Goal: Information Seeking & Learning: Learn about a topic

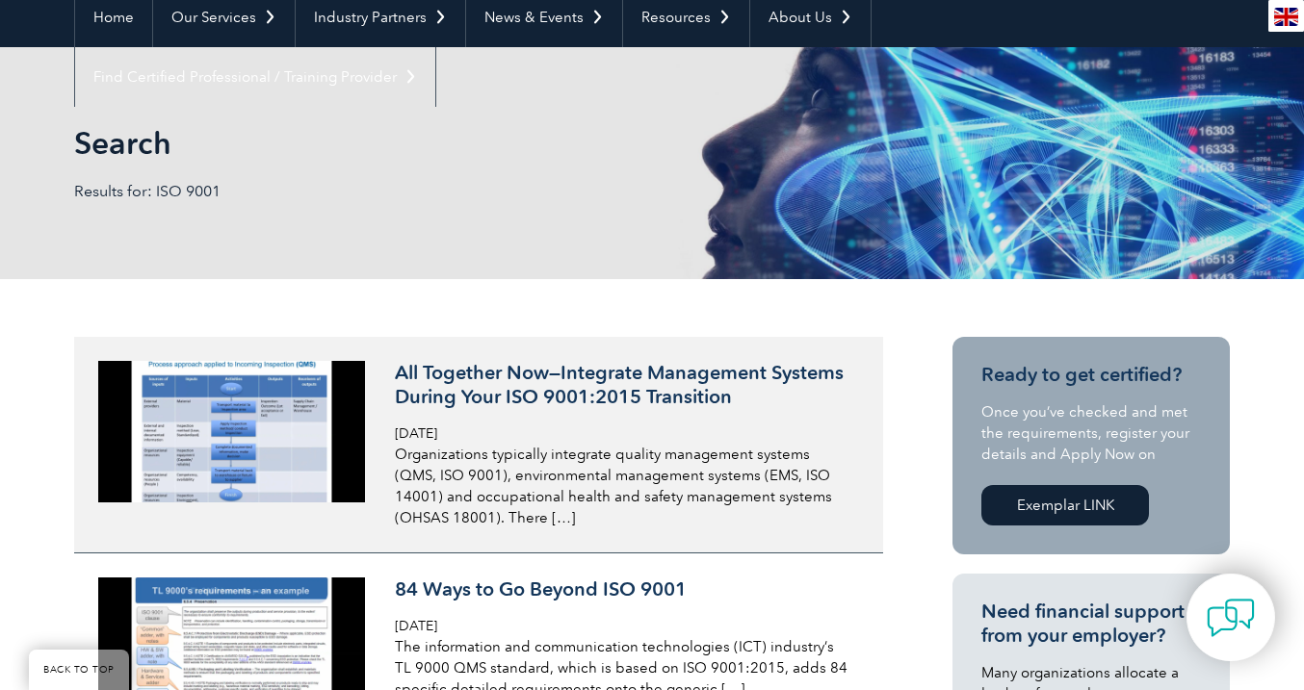
scroll to position [197, 0]
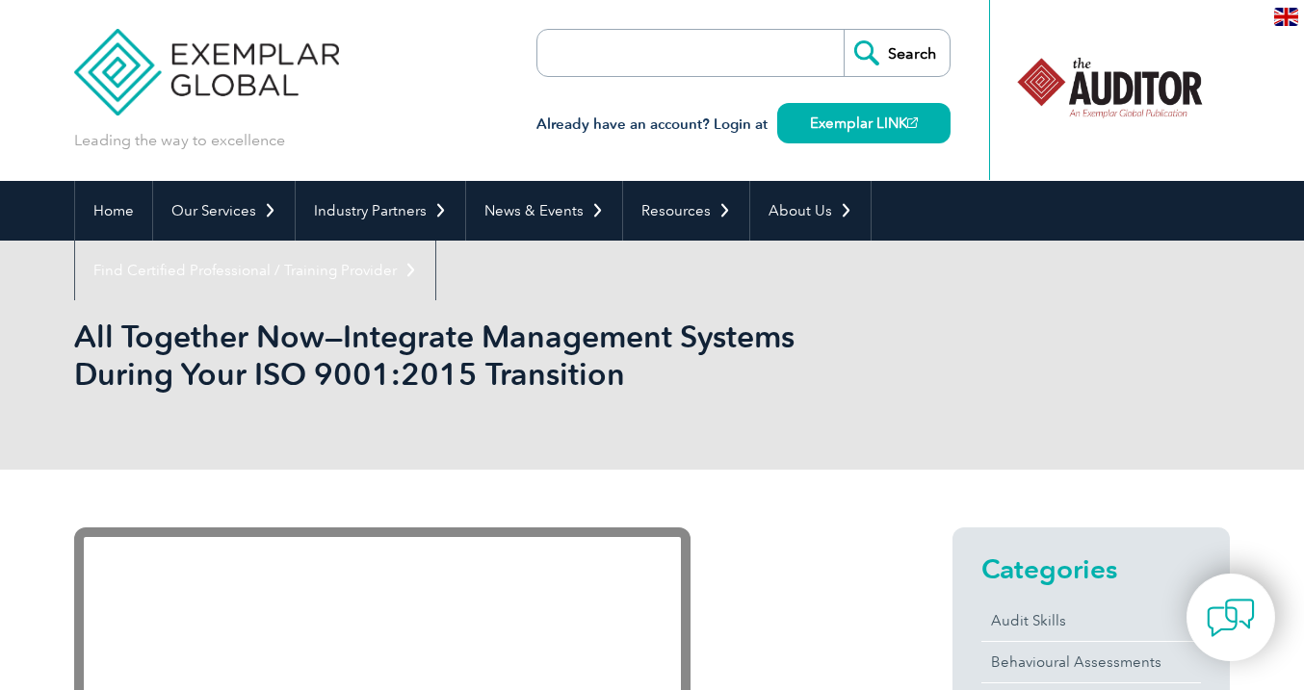
click at [636, 36] on input "search" at bounding box center [648, 53] width 202 height 46
type input "aerospace"
click at [896, 53] on input "Search" at bounding box center [896, 53] width 106 height 46
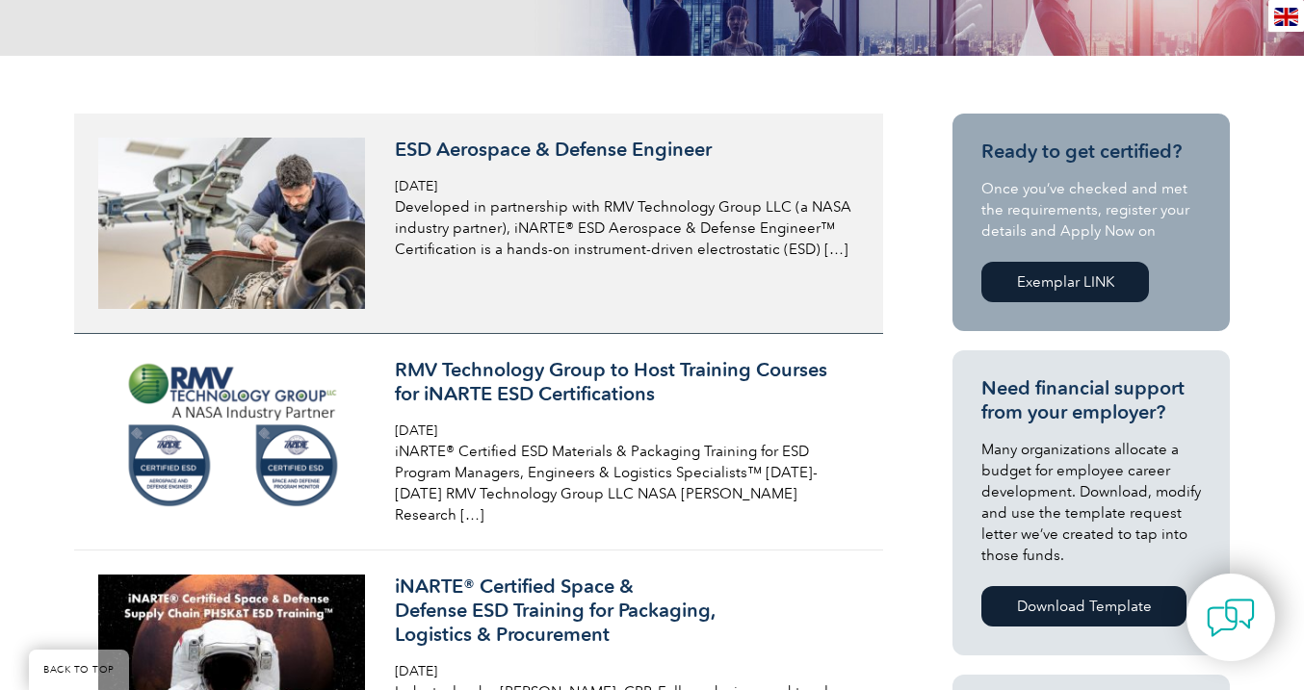
scroll to position [419, 0]
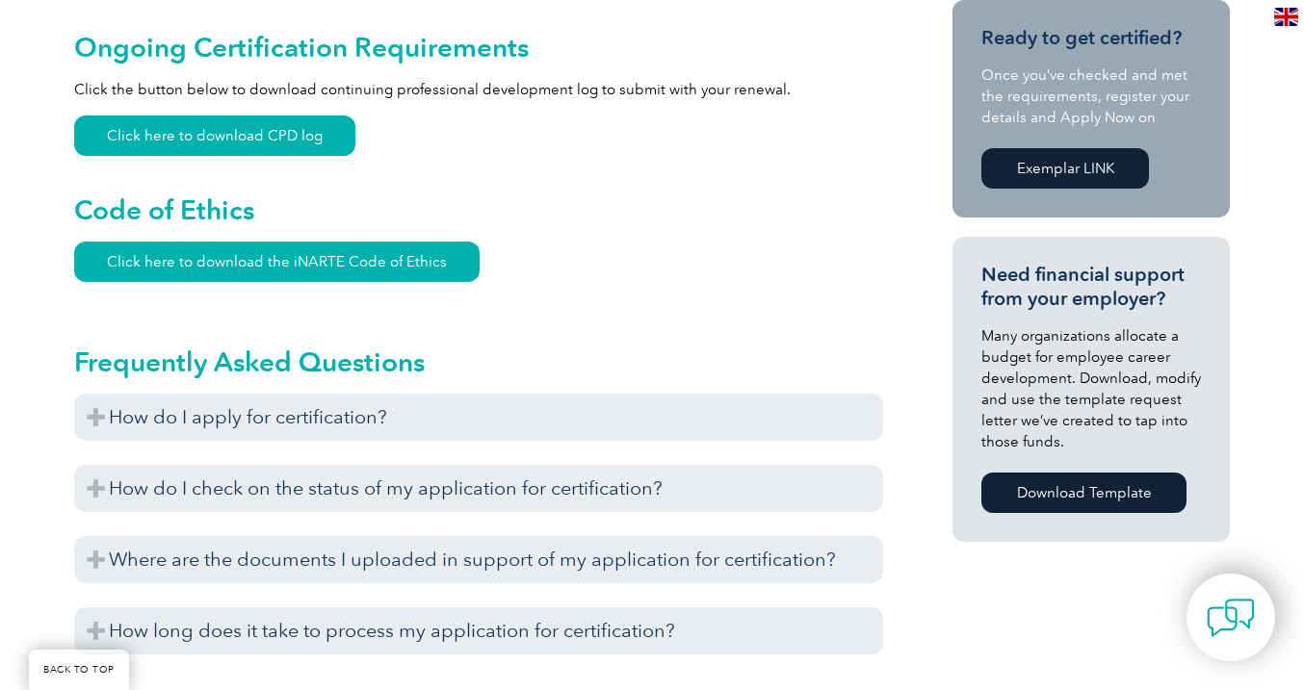
scroll to position [1154, 0]
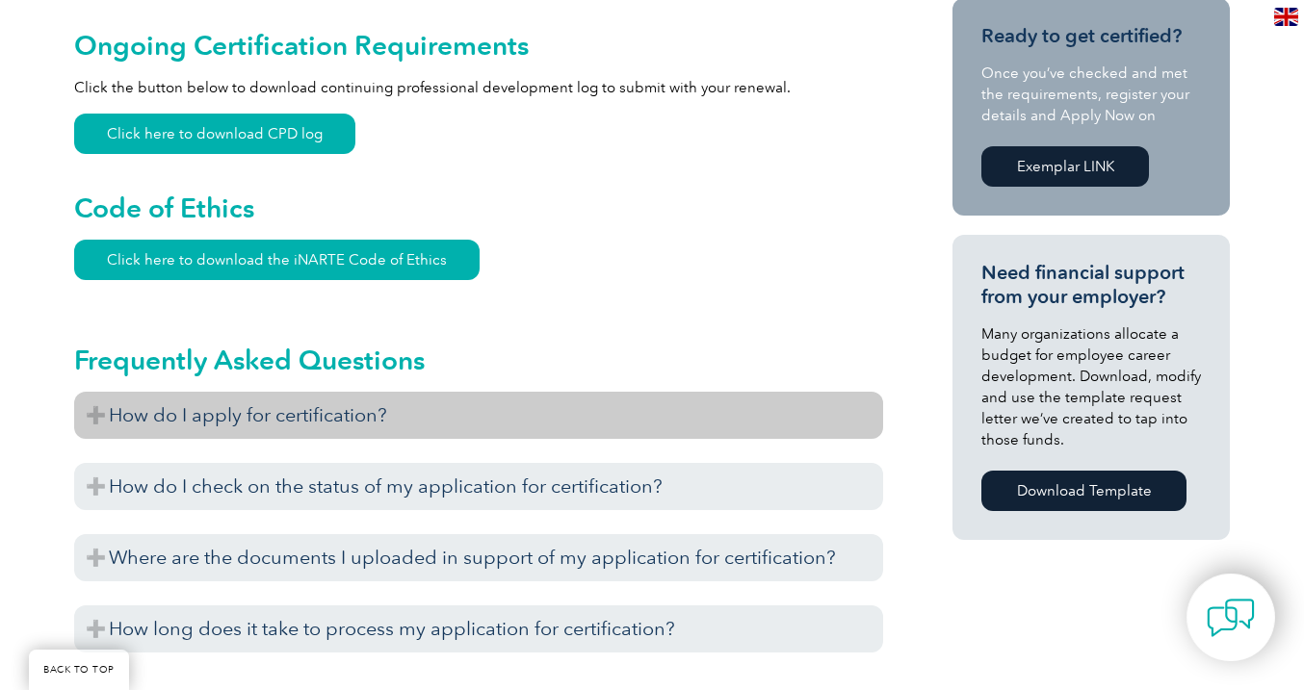
click at [238, 392] on h3 "How do I apply for certification?" at bounding box center [478, 415] width 809 height 47
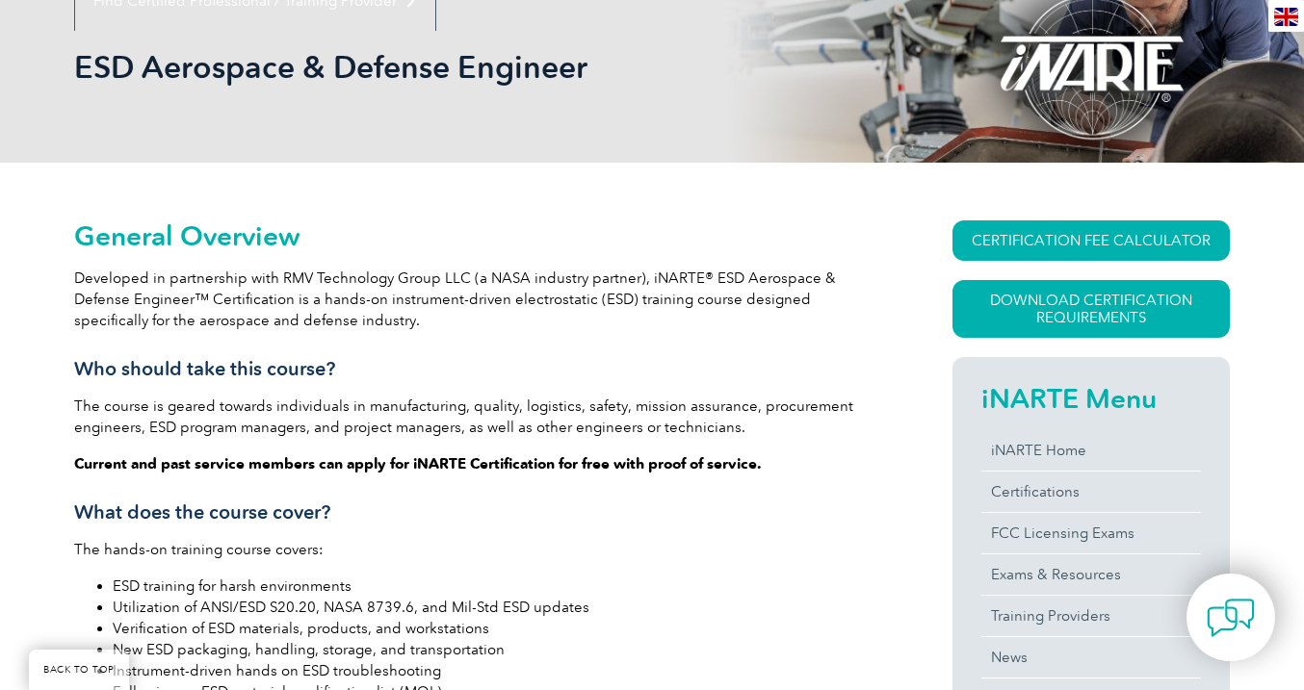
scroll to position [279, 0]
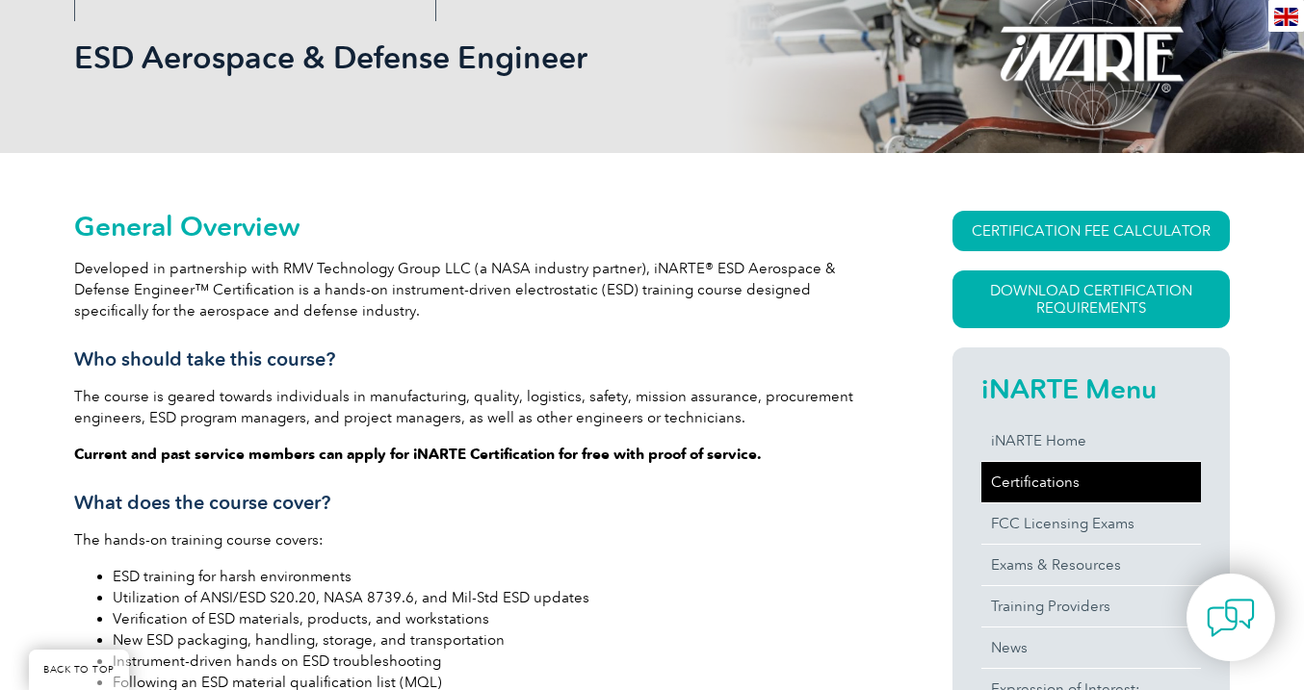
click at [1053, 487] on link "Certifications" at bounding box center [1091, 482] width 220 height 40
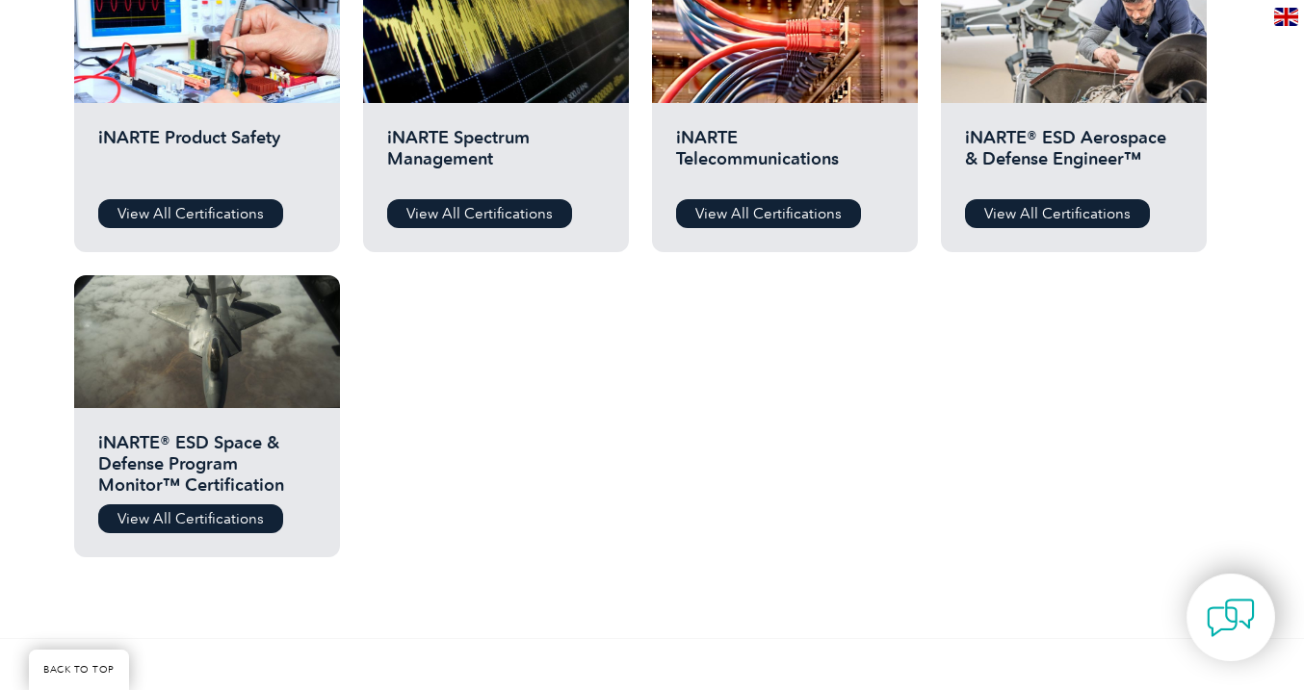
scroll to position [1071, 0]
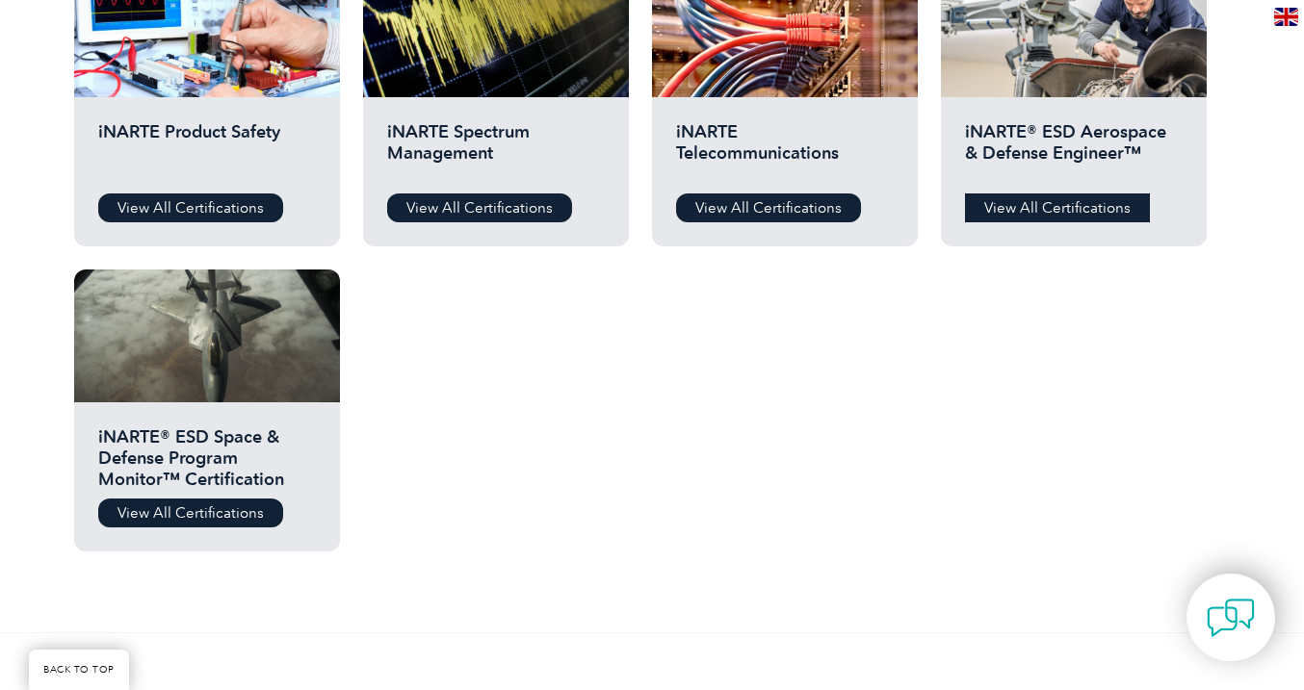
click at [1068, 219] on link "View All Certifications" at bounding box center [1057, 208] width 185 height 29
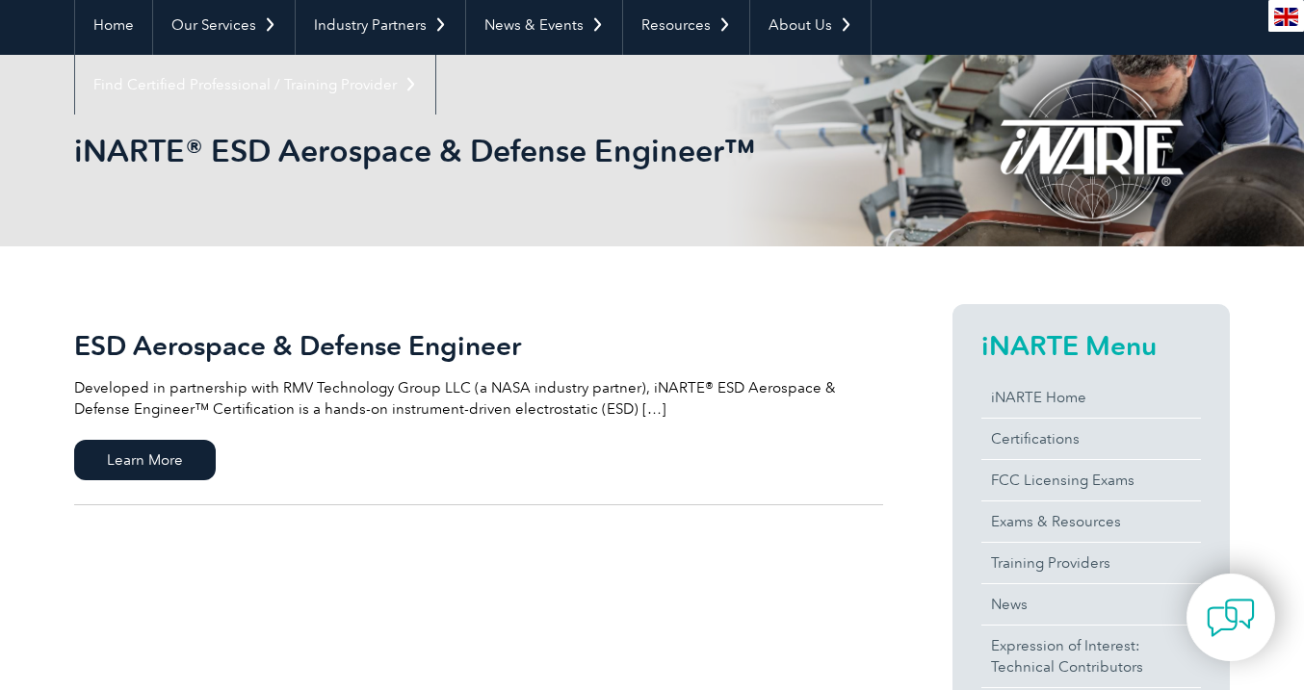
scroll to position [190, 0]
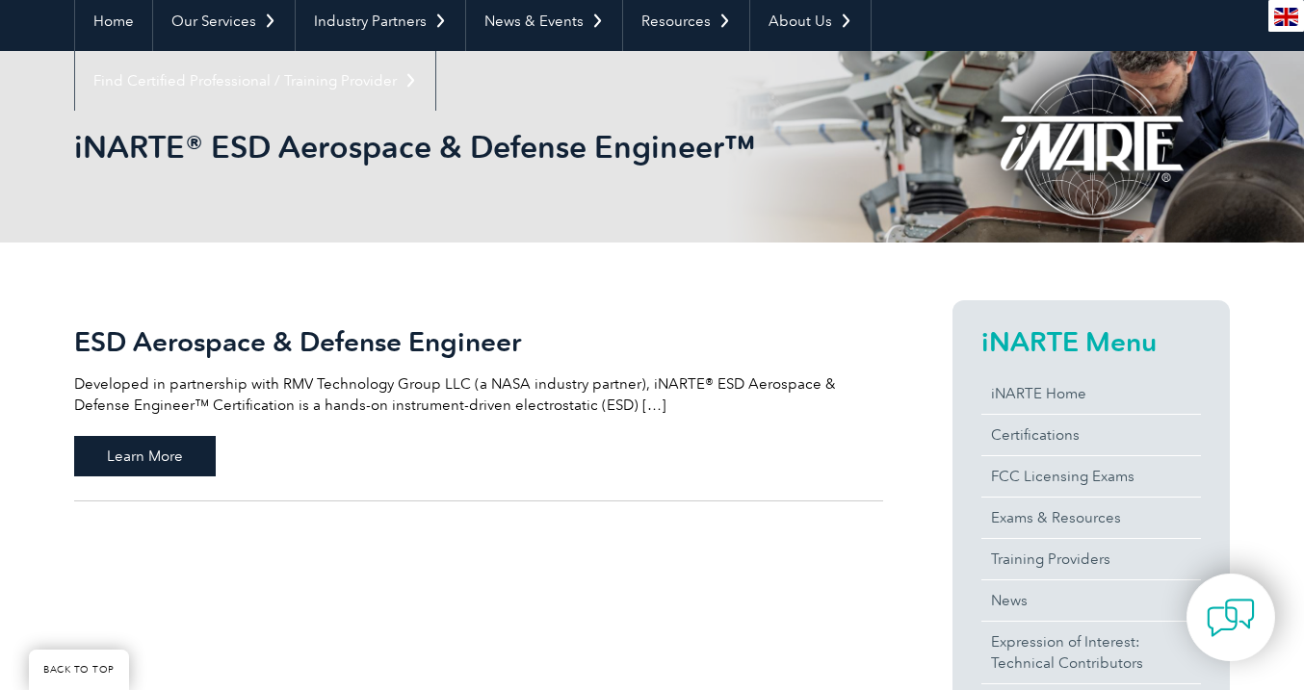
click at [158, 454] on span "Learn More" at bounding box center [145, 456] width 142 height 40
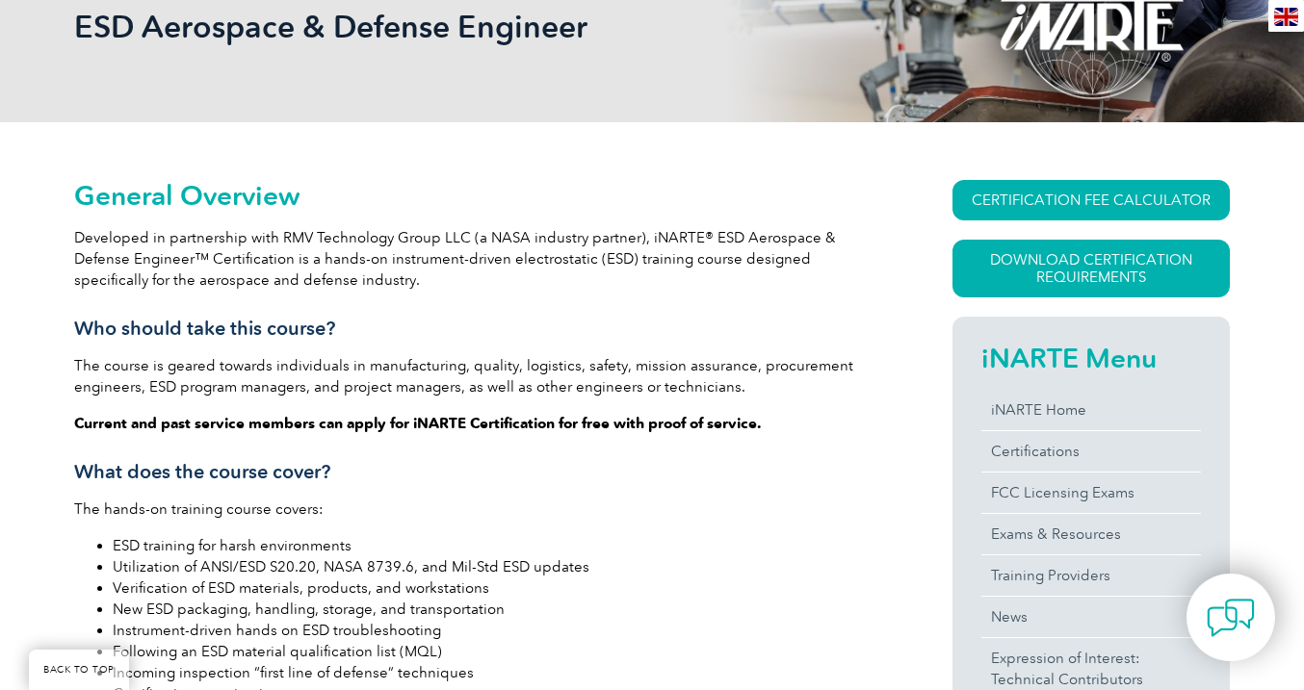
scroll to position [371, 0]
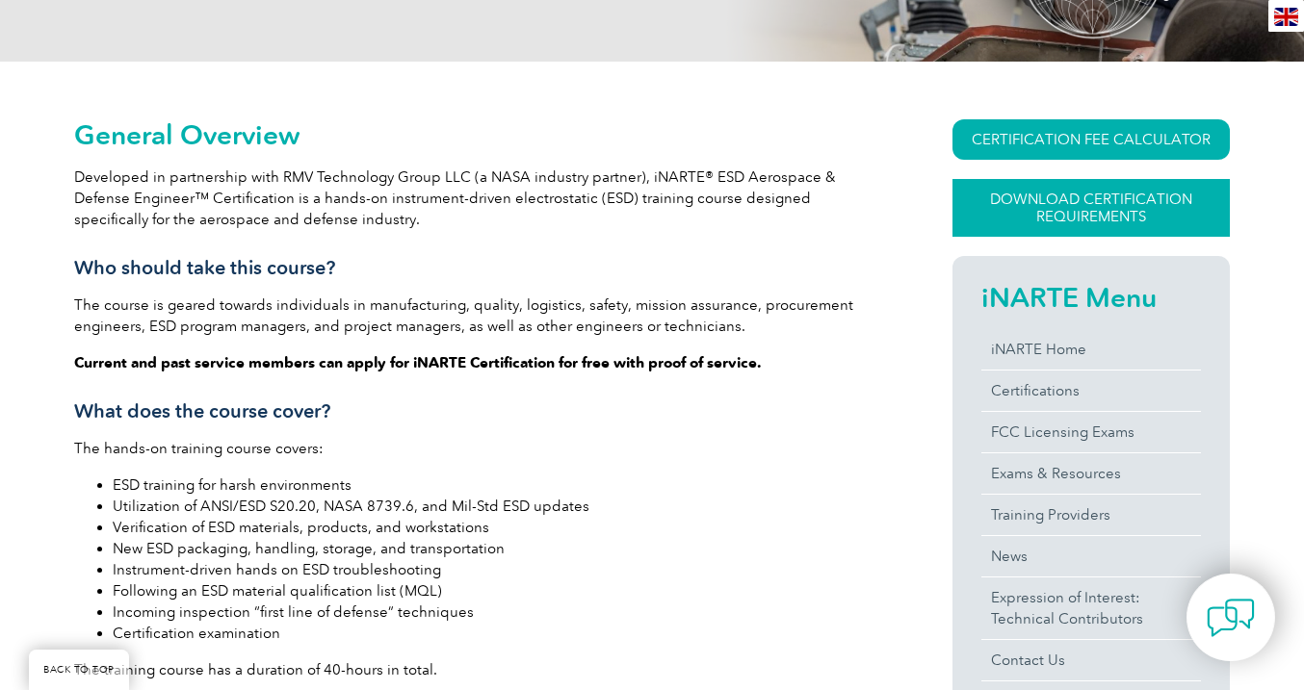
click at [1107, 198] on link "Download Certification Requirements" at bounding box center [1090, 208] width 277 height 58
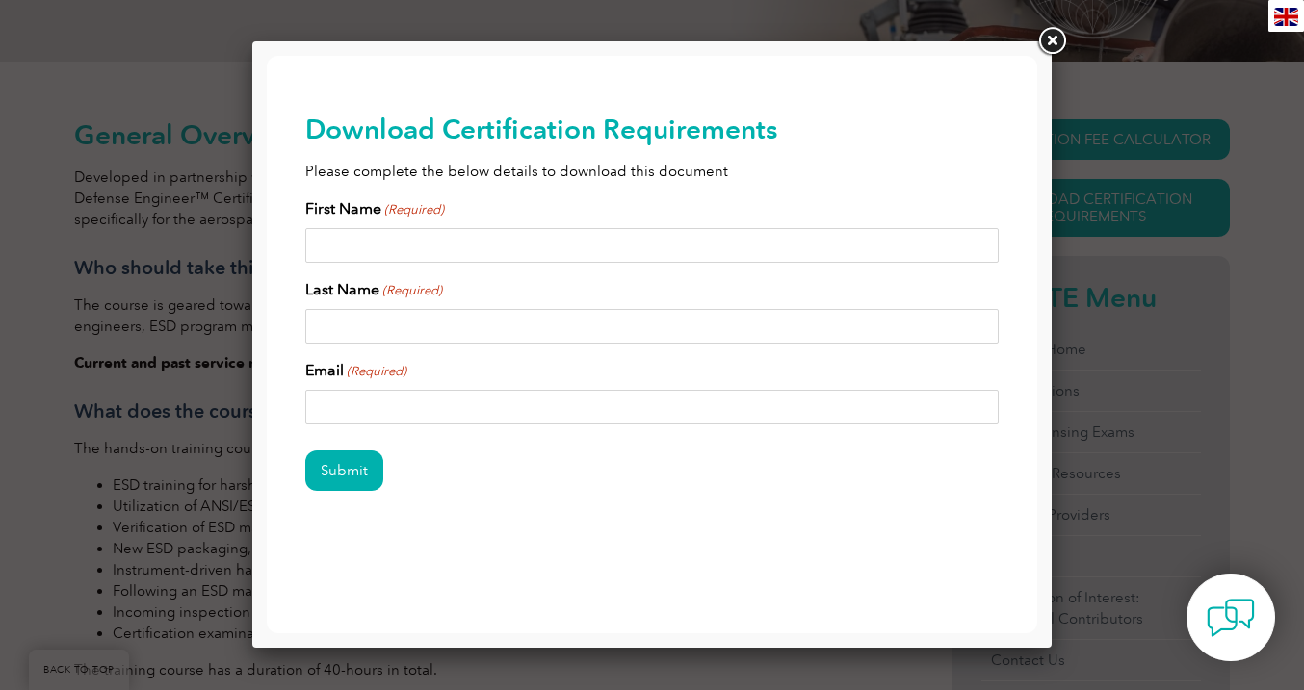
scroll to position [0, 0]
click at [1043, 40] on link at bounding box center [1051, 41] width 35 height 35
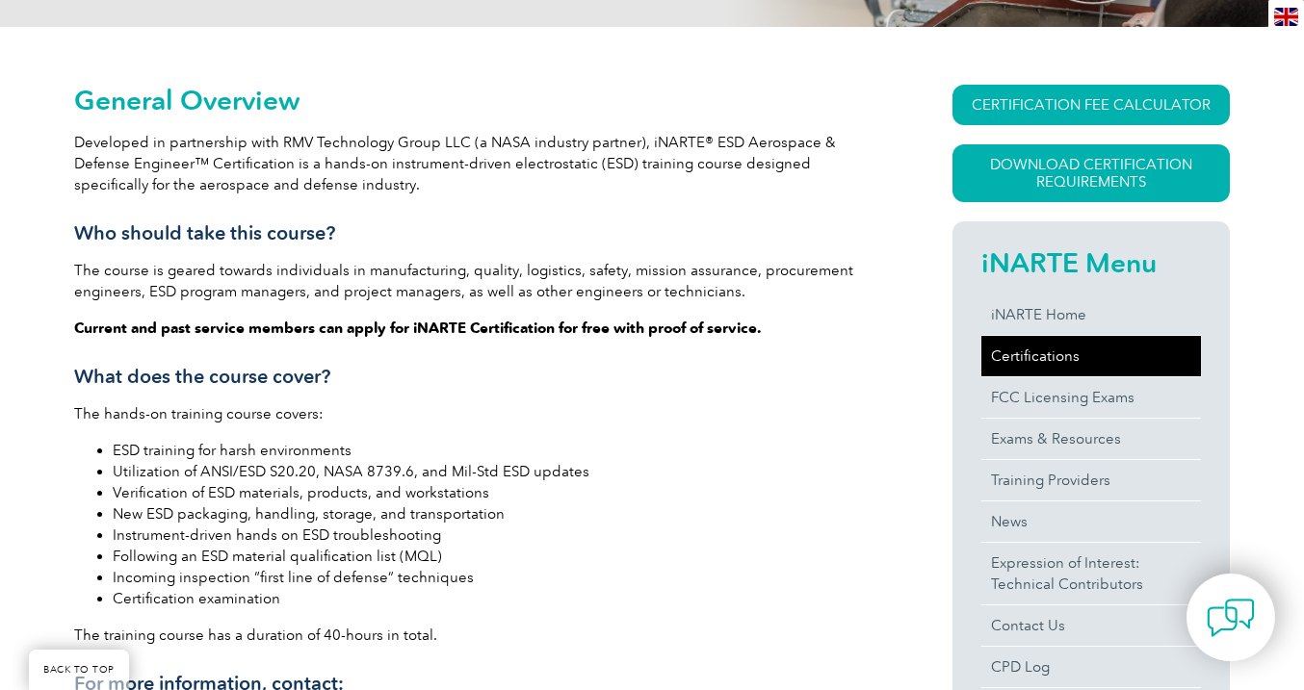
scroll to position [408, 0]
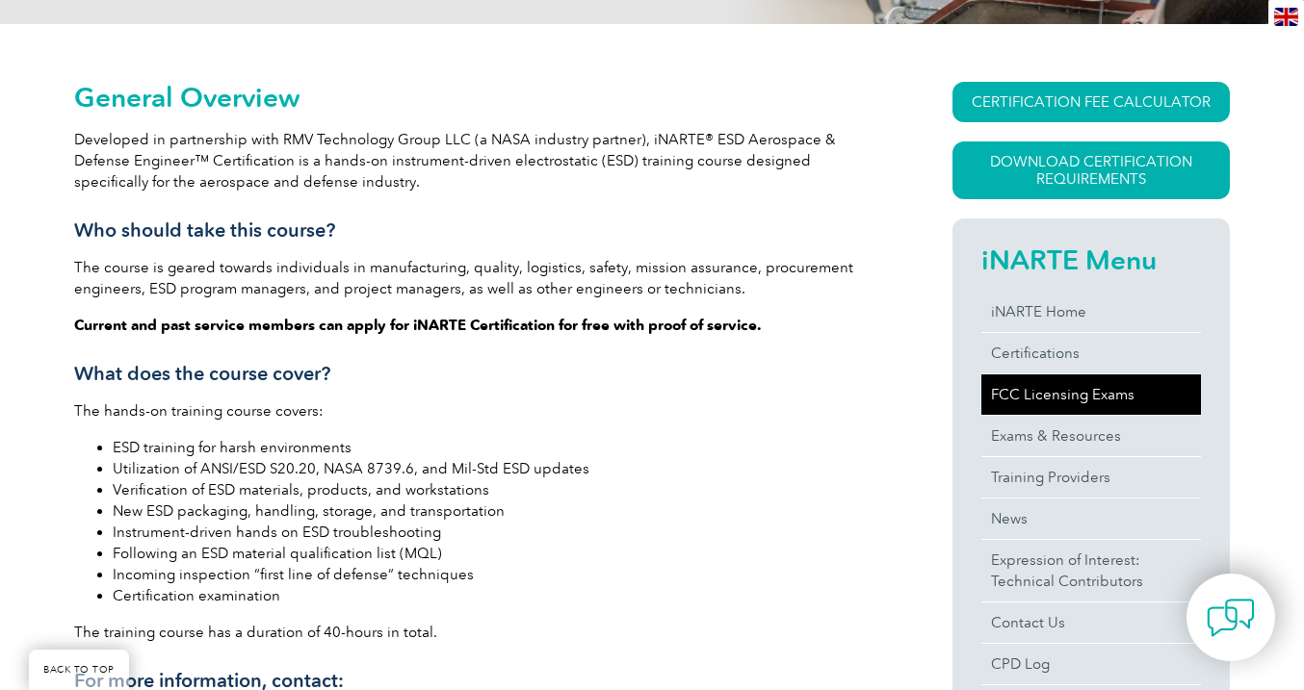
click at [1039, 402] on link "FCC Licensing Exams" at bounding box center [1091, 395] width 220 height 40
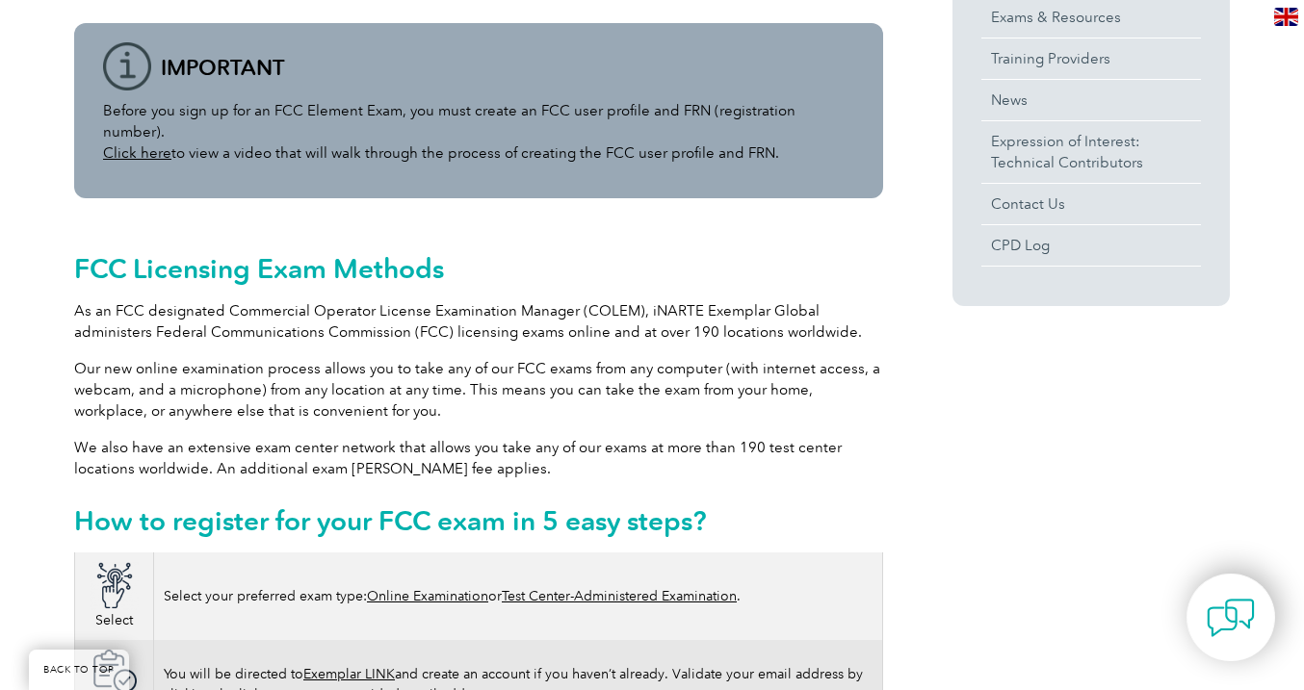
scroll to position [647, 0]
